Goal: Check status

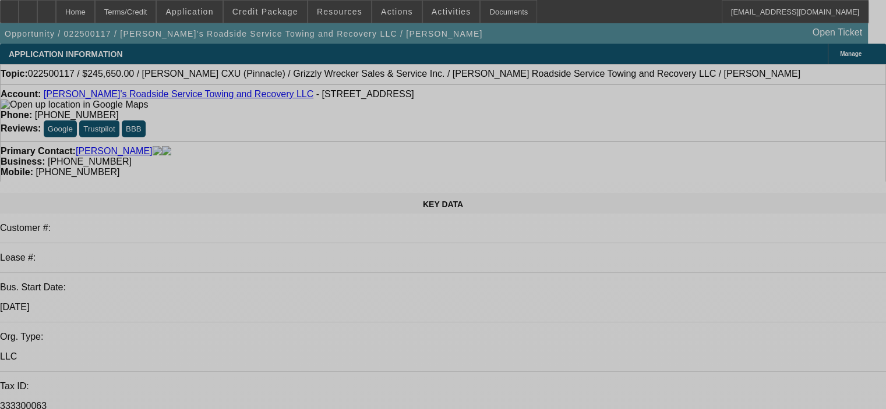
select select "0.2"
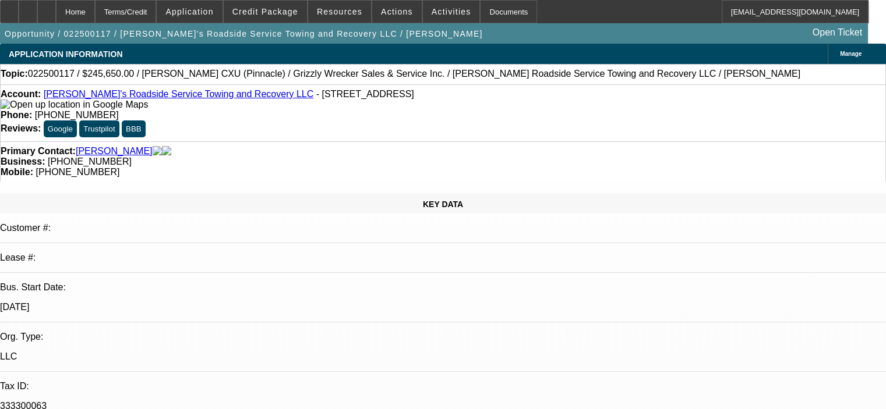
select select "2"
select select "0"
select select "6"
select select "0.2"
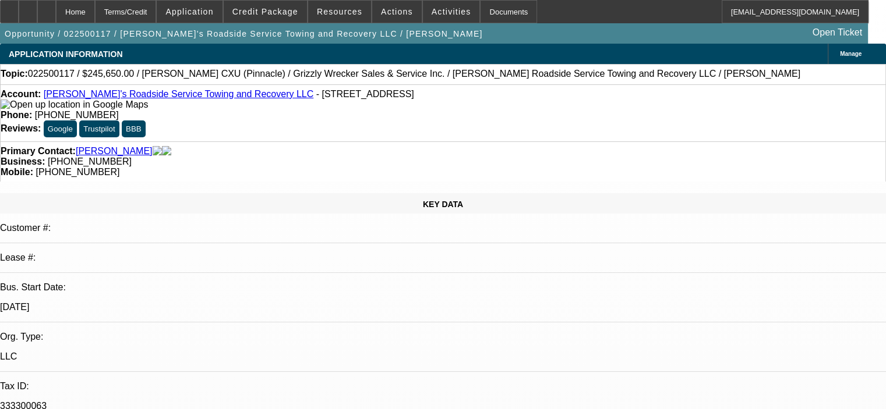
select select "2"
select select "0"
select select "6"
select select "0.2"
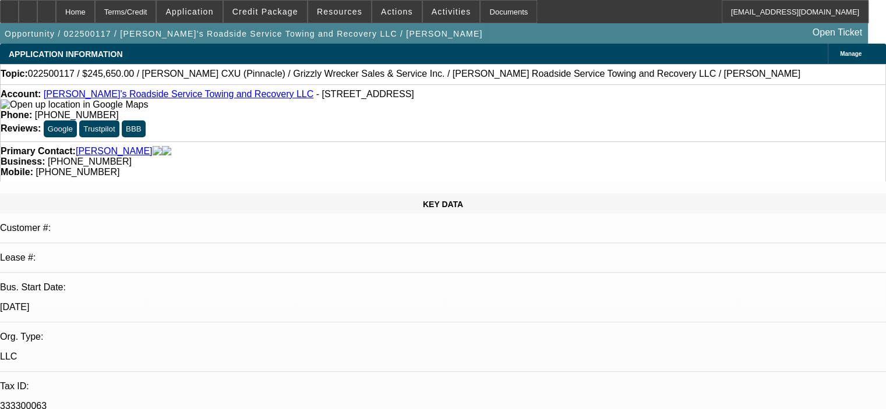
select select "2"
select select "0"
select select "6"
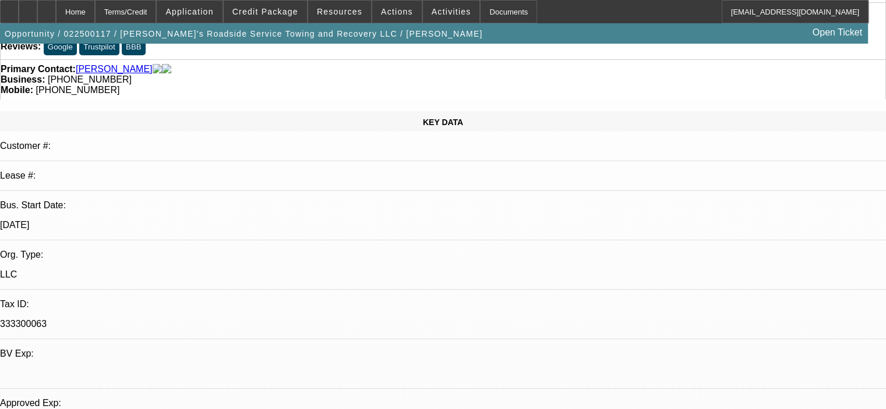
scroll to position [116, 0]
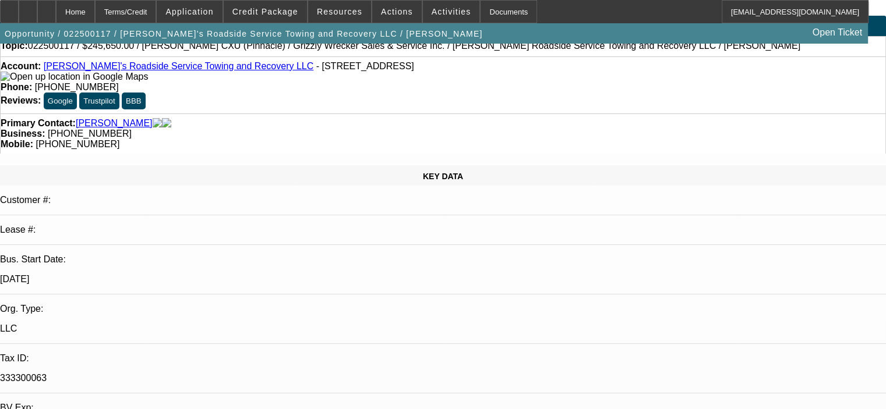
scroll to position [0, 0]
